Goal: Task Accomplishment & Management: Manage account settings

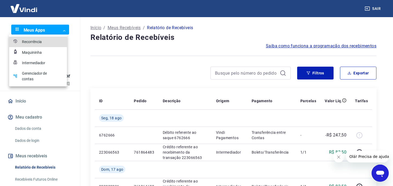
click at [60, 30] on body "Sair Meus Apps ​ ​ A [PERSON_NAME] Junior [EMAIL_ADDRESS][DOMAIN_NAME] Início M…" at bounding box center [196, 93] width 393 height 186
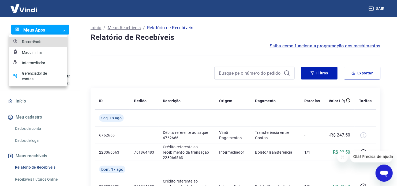
click at [60, 30] on div at bounding box center [198, 93] width 397 height 186
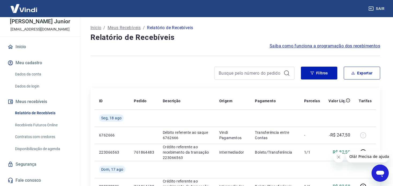
scroll to position [55, 0]
click at [36, 71] on link "Dados da conta" at bounding box center [43, 74] width 61 height 11
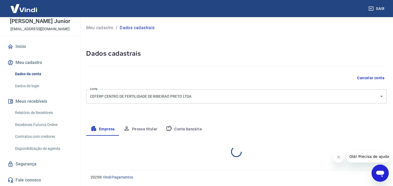
select select "SP"
select select "business"
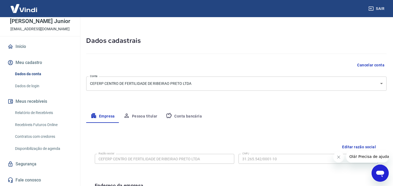
scroll to position [12, 0]
click at [185, 114] on button "Conta bancária" at bounding box center [184, 117] width 45 height 13
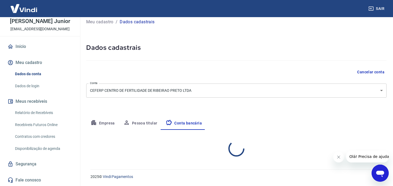
select select "1"
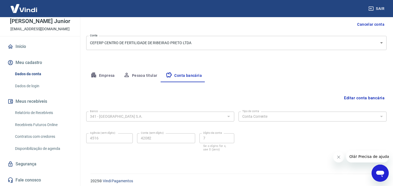
scroll to position [58, 0]
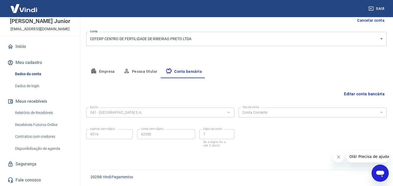
click at [102, 71] on button "Empresa" at bounding box center [102, 71] width 33 height 13
